Goal: Information Seeking & Learning: Learn about a topic

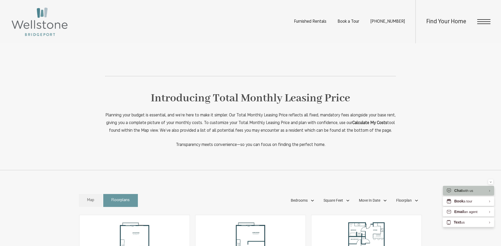
scroll to position [159, 0]
drag, startPoint x: 89, startPoint y: 210, endPoint x: 90, endPoint y: 196, distance: 13.8
click at [89, 204] on span "Map" at bounding box center [90, 201] width 7 height 6
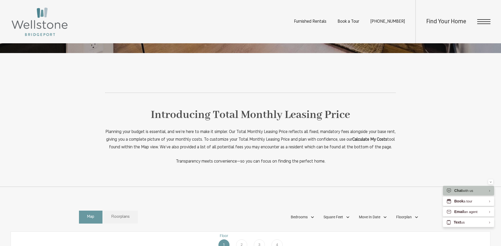
scroll to position [181, 0]
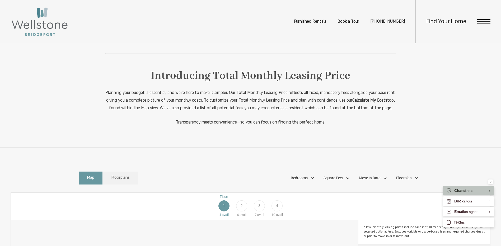
click at [241, 209] on span "2" at bounding box center [242, 206] width 2 height 6
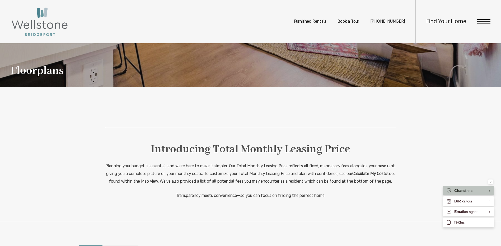
scroll to position [159, 0]
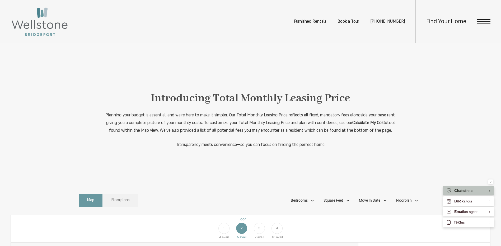
click at [125, 204] on span "Floorplans" at bounding box center [121, 201] width 18 height 6
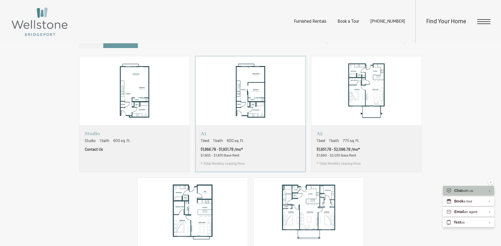
scroll to position [317, 0]
click at [252, 157] on div "A1 1 bed 1 bath 600 sq. ft. $1,866.78 - $1,931.78 /mo* $1,805 - $1,870 Base Ren…" at bounding box center [251, 149] width 110 height 47
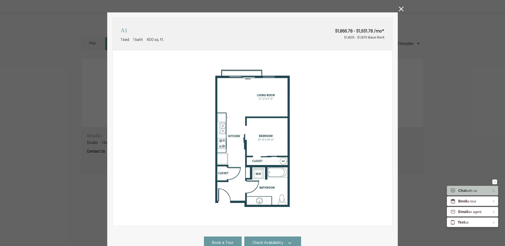
scroll to position [0, 0]
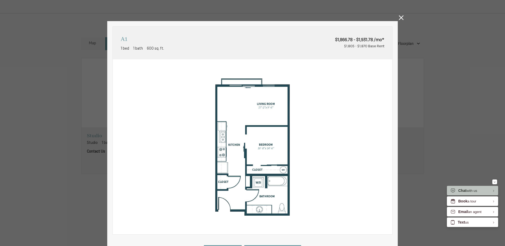
click at [399, 18] on icon at bounding box center [401, 17] width 5 height 5
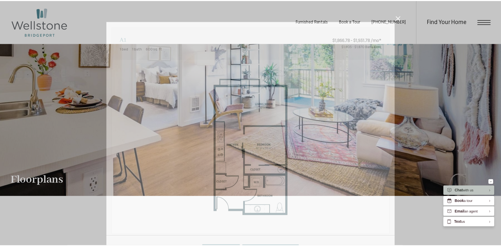
scroll to position [317, 0]
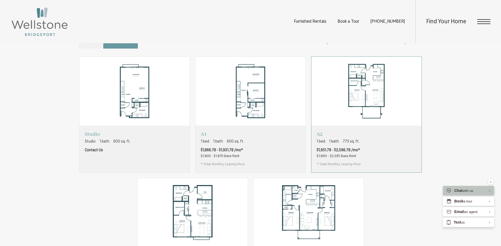
click at [369, 152] on div "A2 1 bed 1 bath 775 sq. ft. $1,951.78 - $2,096.78 /mo* $1,890 - $2,035 Base Ren…" at bounding box center [367, 149] width 110 height 47
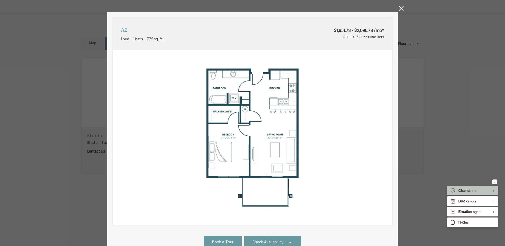
scroll to position [0, 0]
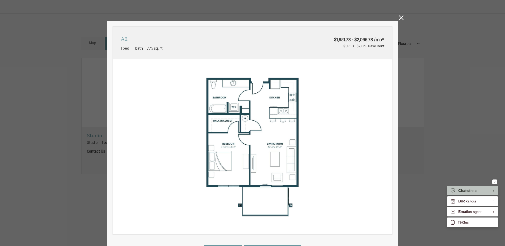
click at [402, 18] on icon at bounding box center [401, 17] width 5 height 5
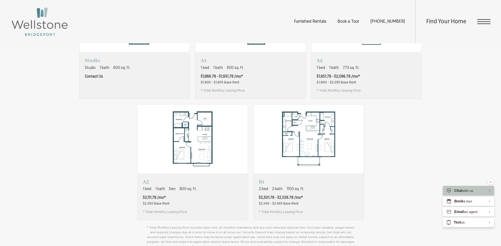
scroll to position [396, 0]
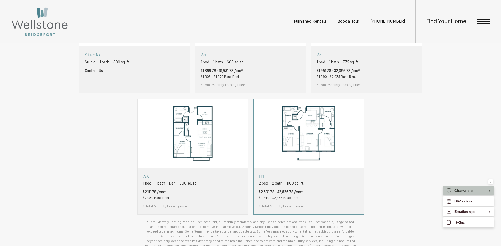
click at [338, 202] on div "B1 2 bed 2 bath 1100 sq. ft. $2,301.78 - $2,526.78 /mo* $2,240 - $2,465 Base Re…" at bounding box center [309, 191] width 110 height 47
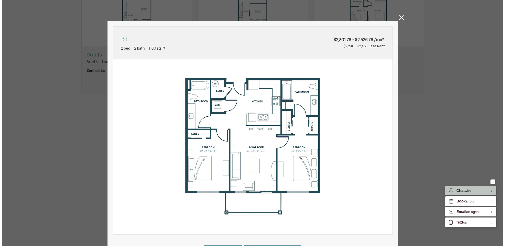
scroll to position [0, 0]
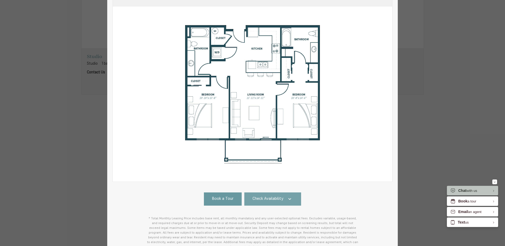
click at [290, 201] on icon at bounding box center [290, 199] width 6 height 6
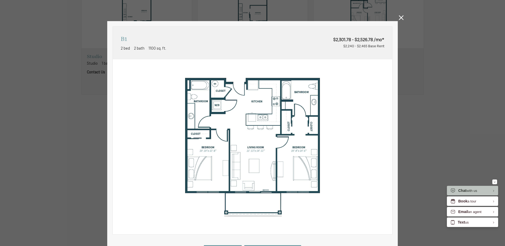
click at [400, 19] on icon at bounding box center [401, 17] width 5 height 5
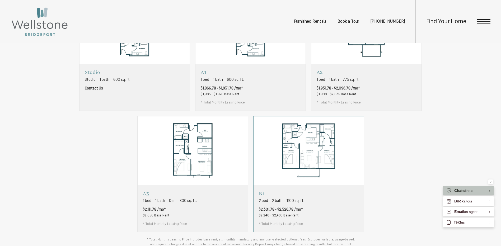
scroll to position [370, 0]
